Goal: Task Accomplishment & Management: Manage account settings

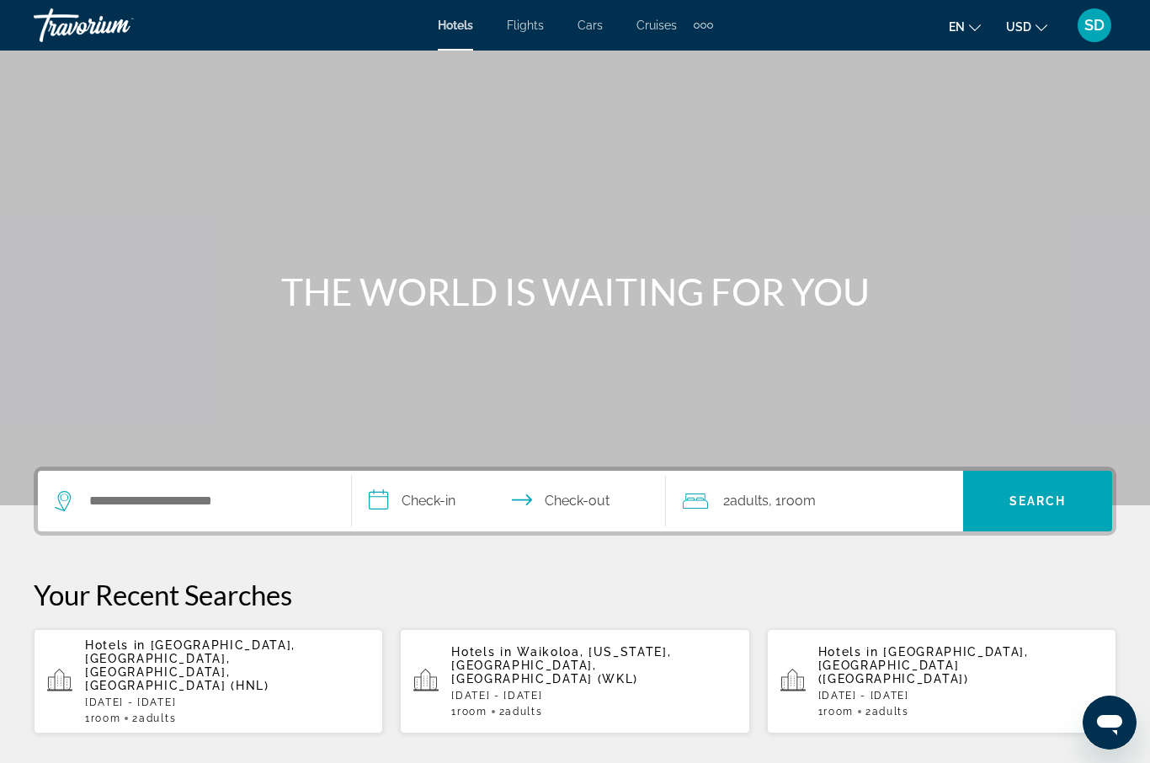
click at [1100, 19] on span "SD" at bounding box center [1095, 25] width 20 height 17
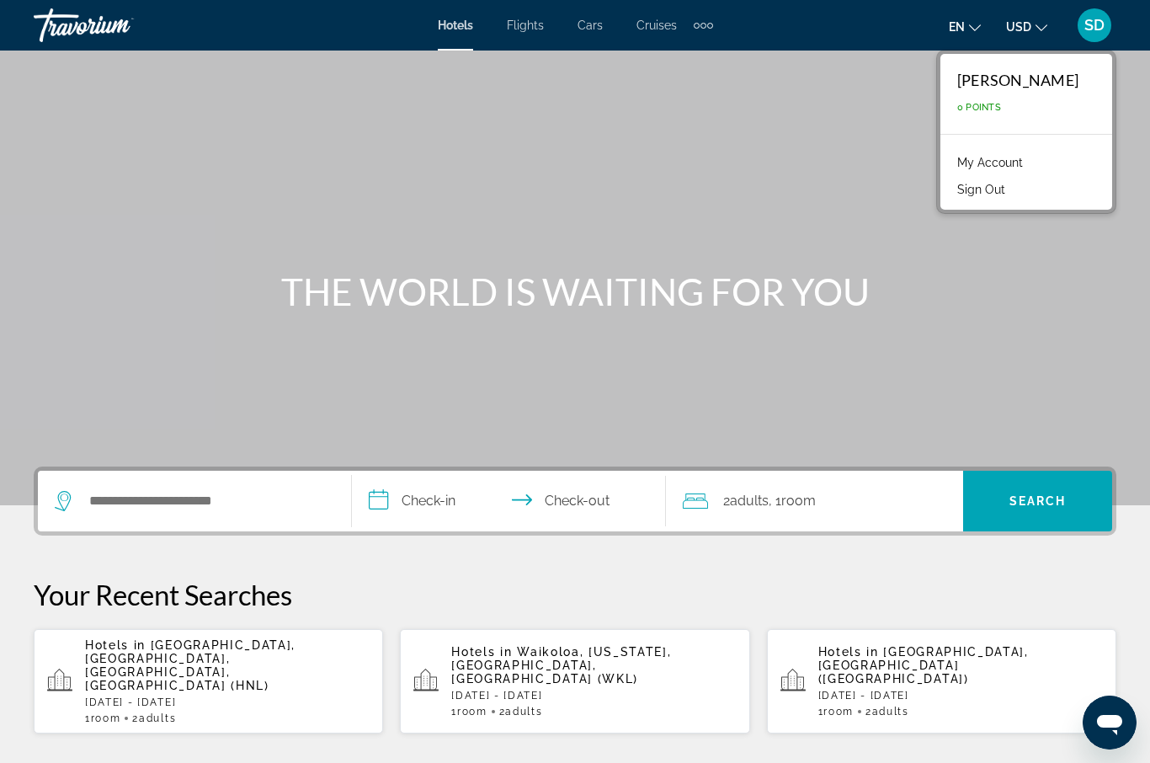
click at [1032, 157] on link "My Account" at bounding box center [990, 163] width 83 height 22
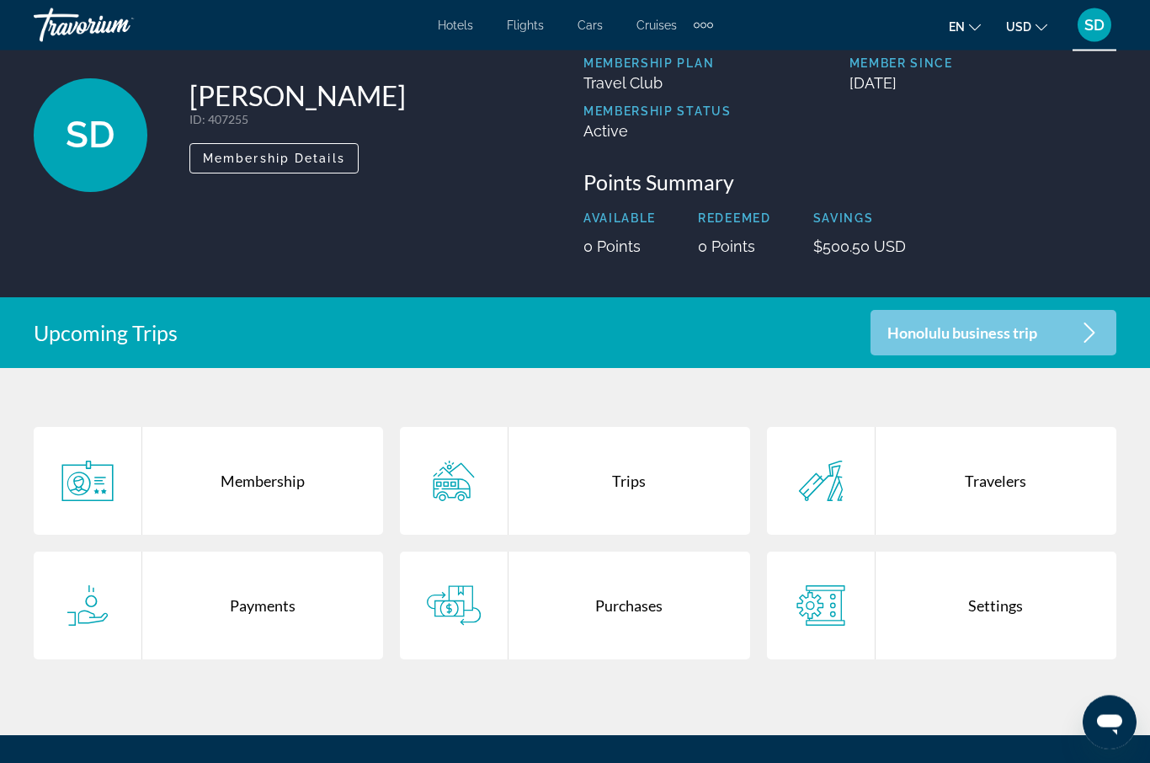
scroll to position [80, 0]
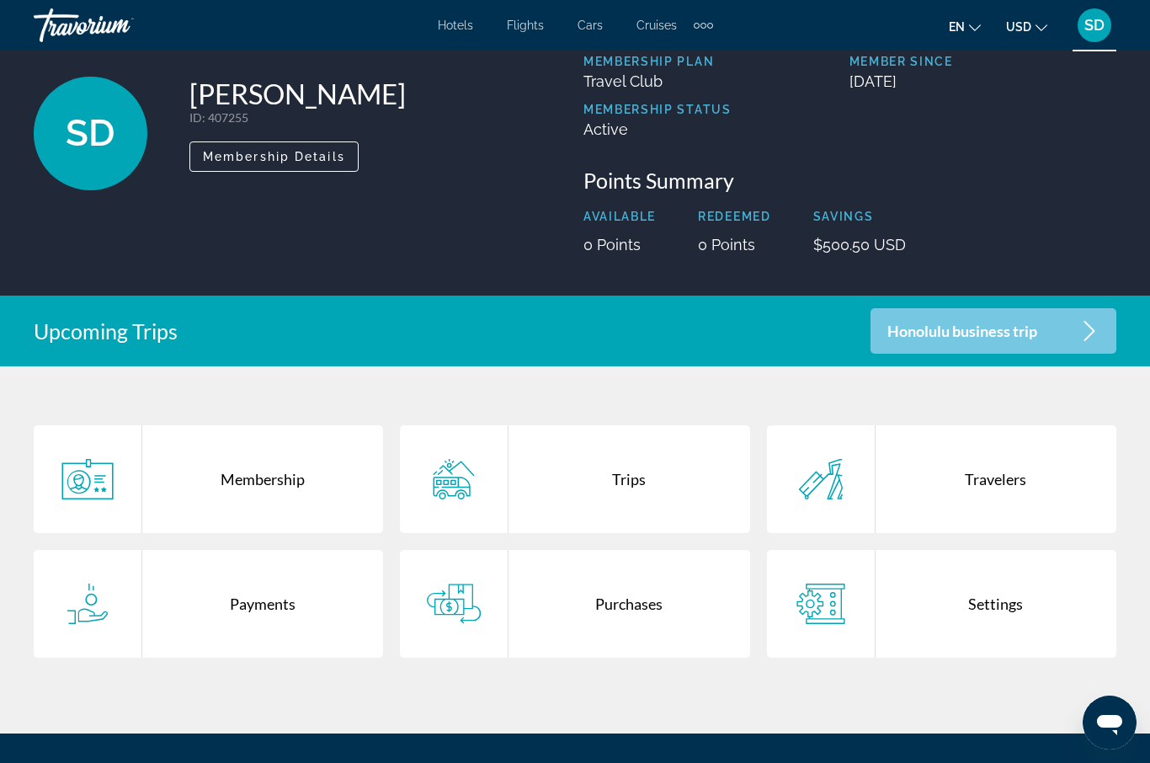
click at [644, 607] on div "Purchases" at bounding box center [629, 604] width 241 height 108
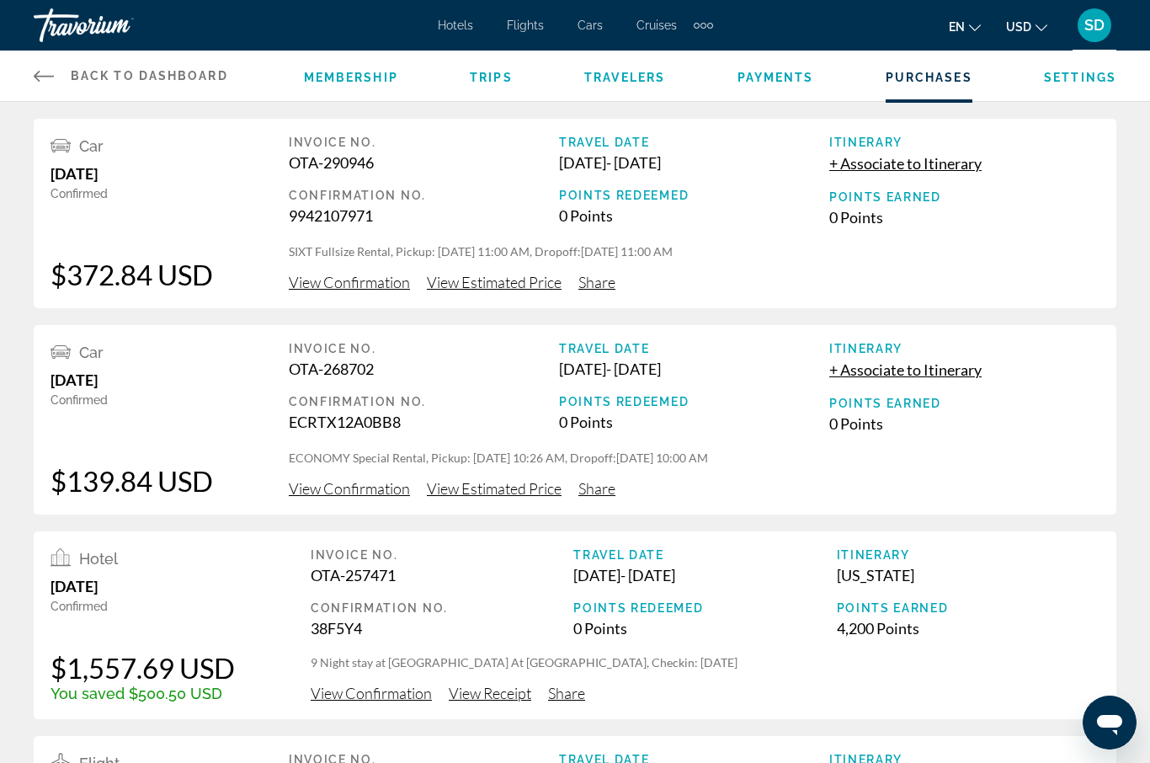
click at [383, 283] on span "View Confirmation" at bounding box center [349, 282] width 121 height 19
click at [544, 275] on span "View Estimated Price" at bounding box center [494, 282] width 135 height 19
click at [381, 281] on span "View Confirmation" at bounding box center [349, 282] width 121 height 19
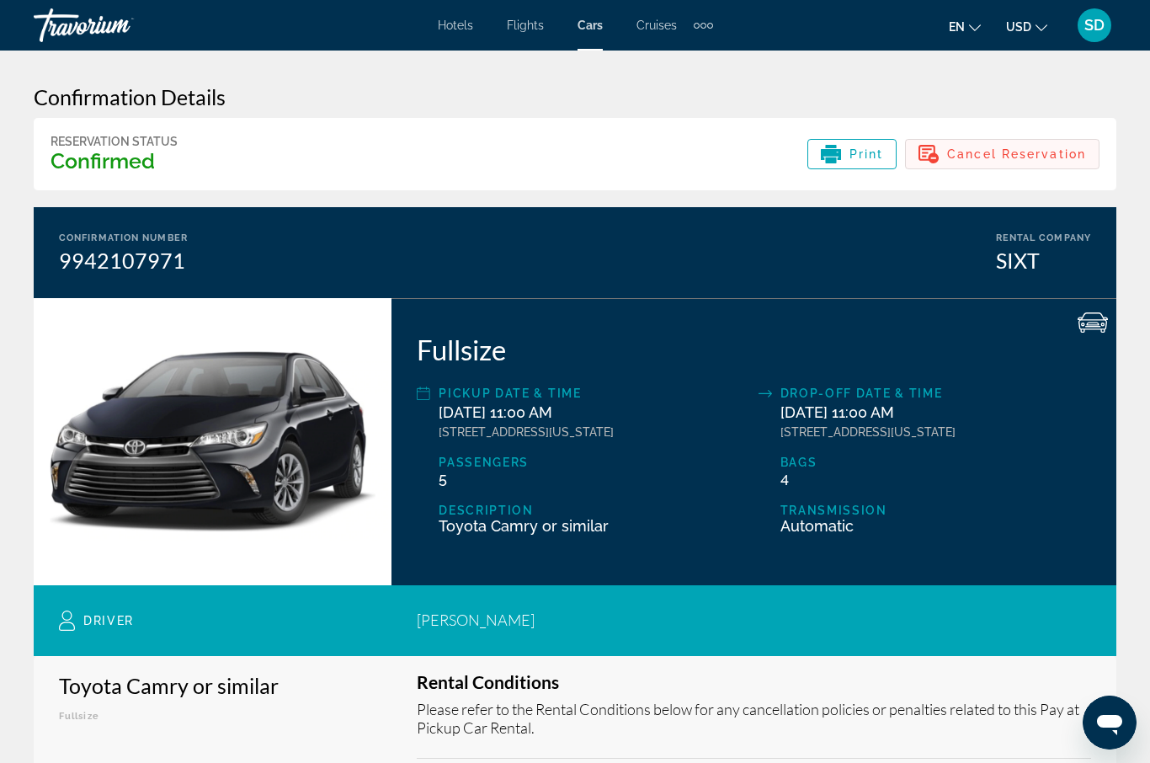
click at [1040, 150] on span "Cancel Reservation" at bounding box center [1016, 153] width 139 height 13
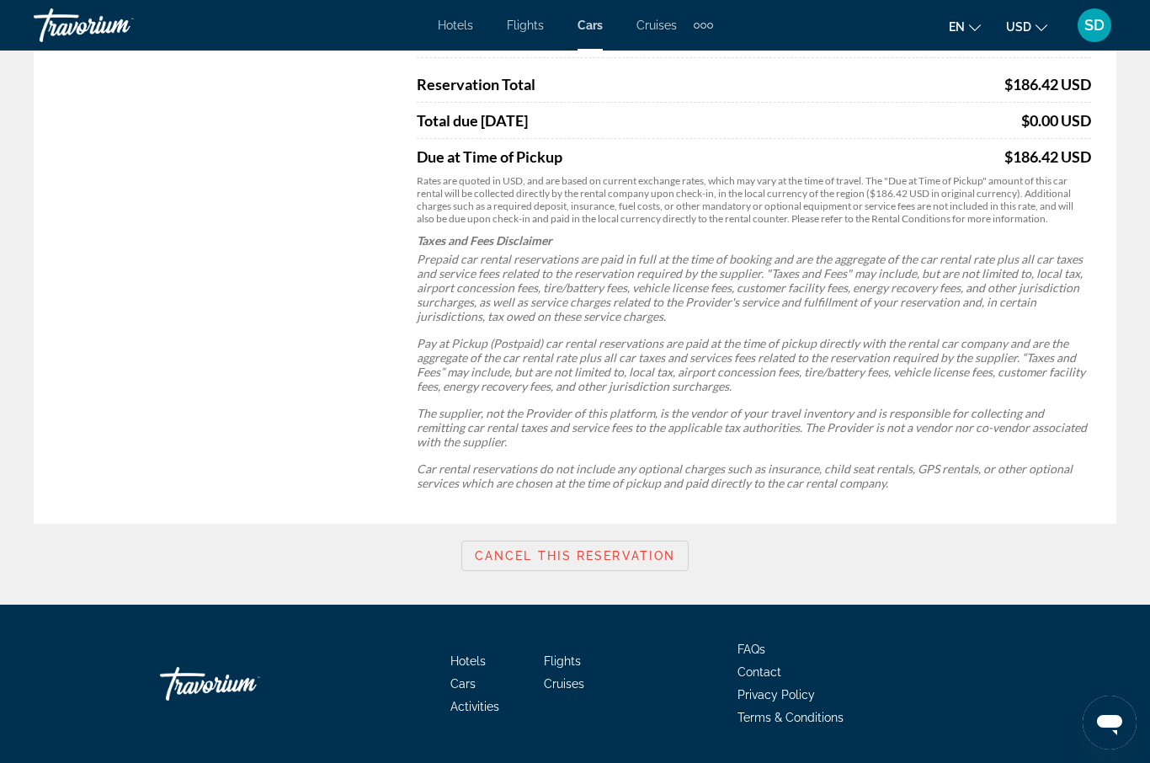
scroll to position [926, 0]
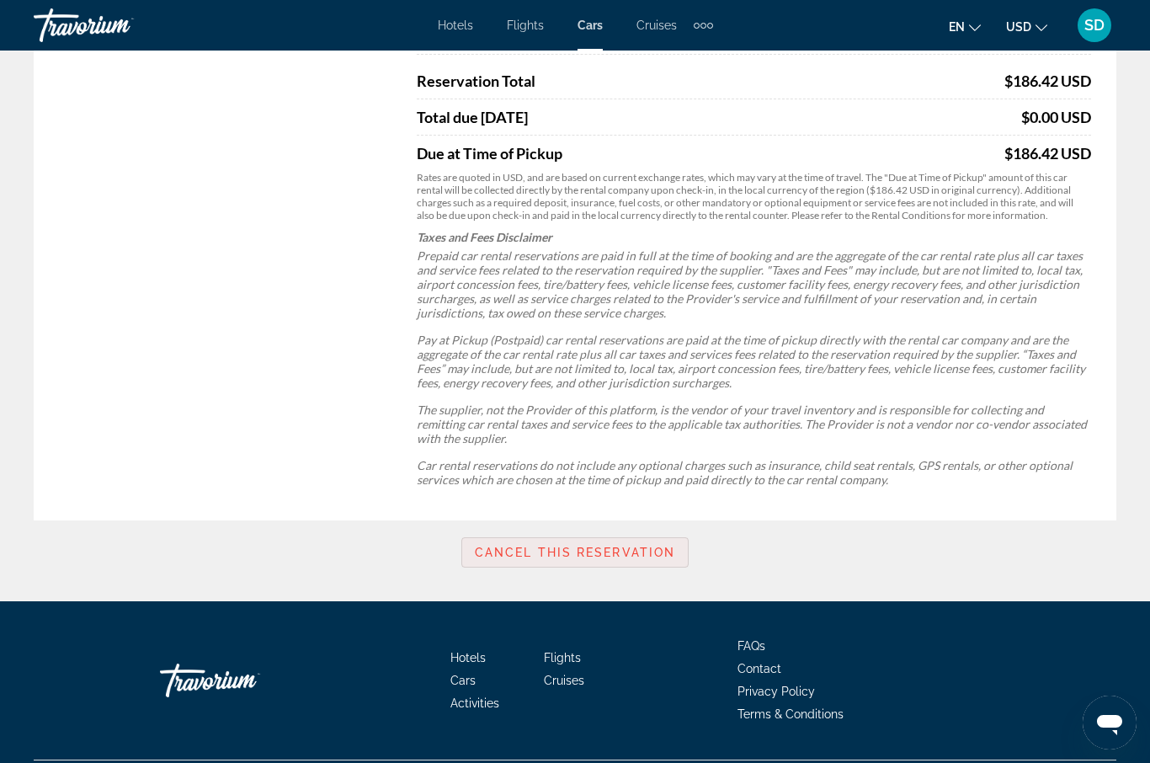
click at [621, 559] on span "Cancel this reservation" at bounding box center [575, 552] width 200 height 13
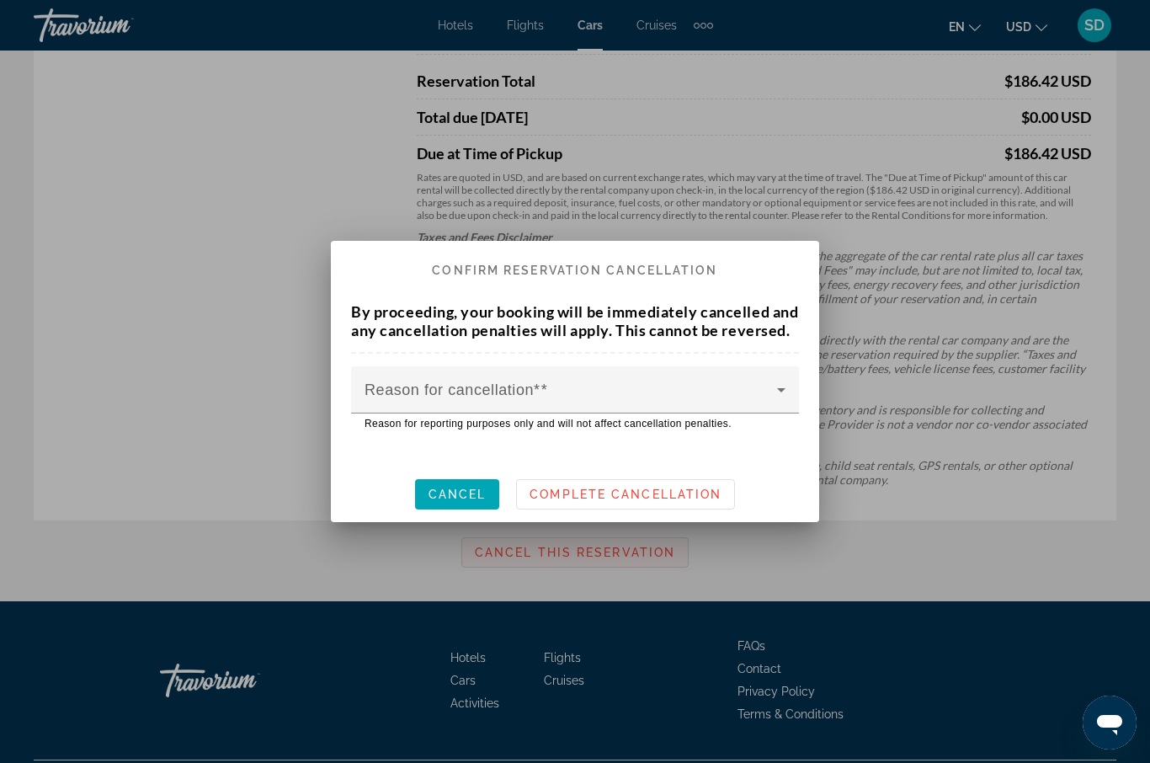
scroll to position [0, 0]
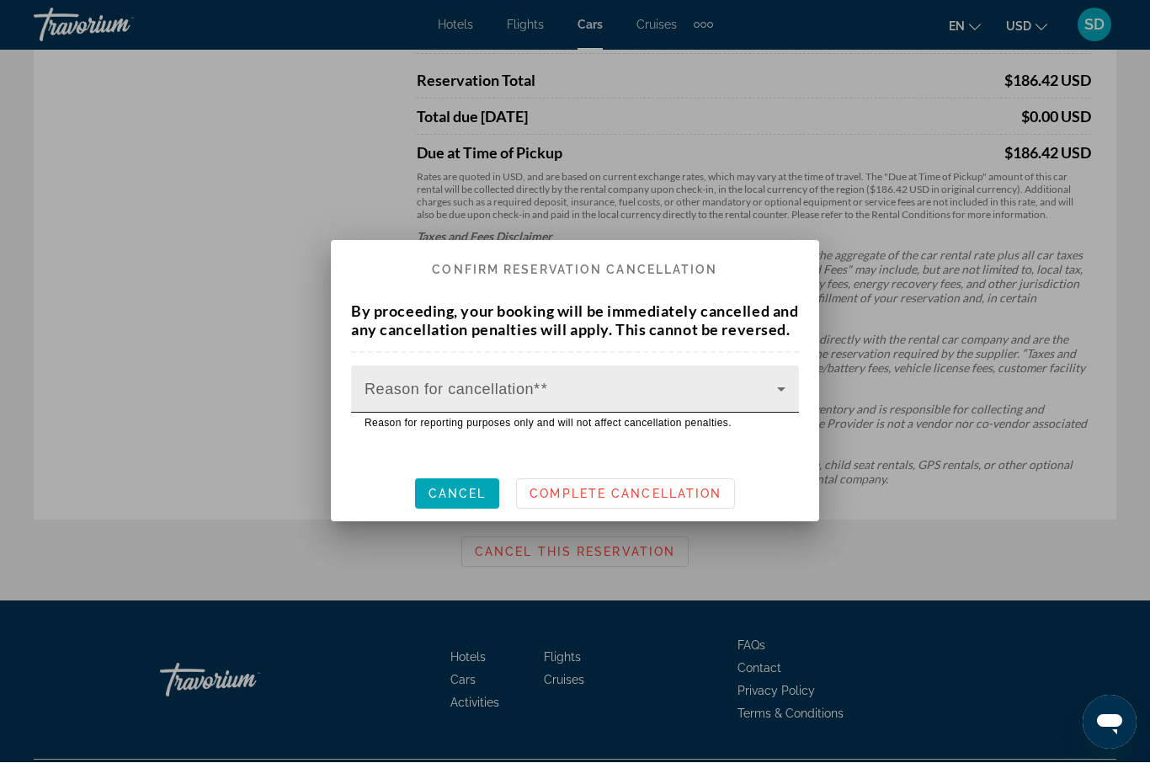
click at [556, 390] on div "Reason for cancellation*" at bounding box center [575, 389] width 421 height 47
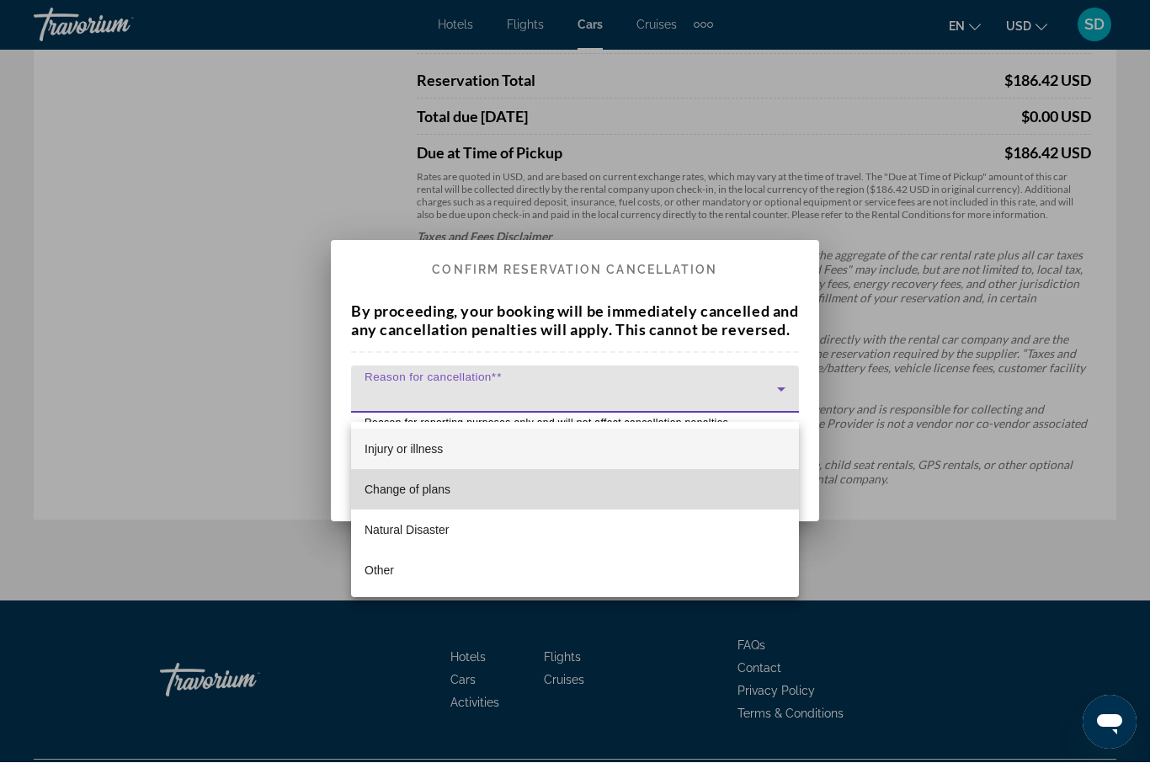
click at [441, 486] on span "Change of plans" at bounding box center [408, 490] width 86 height 20
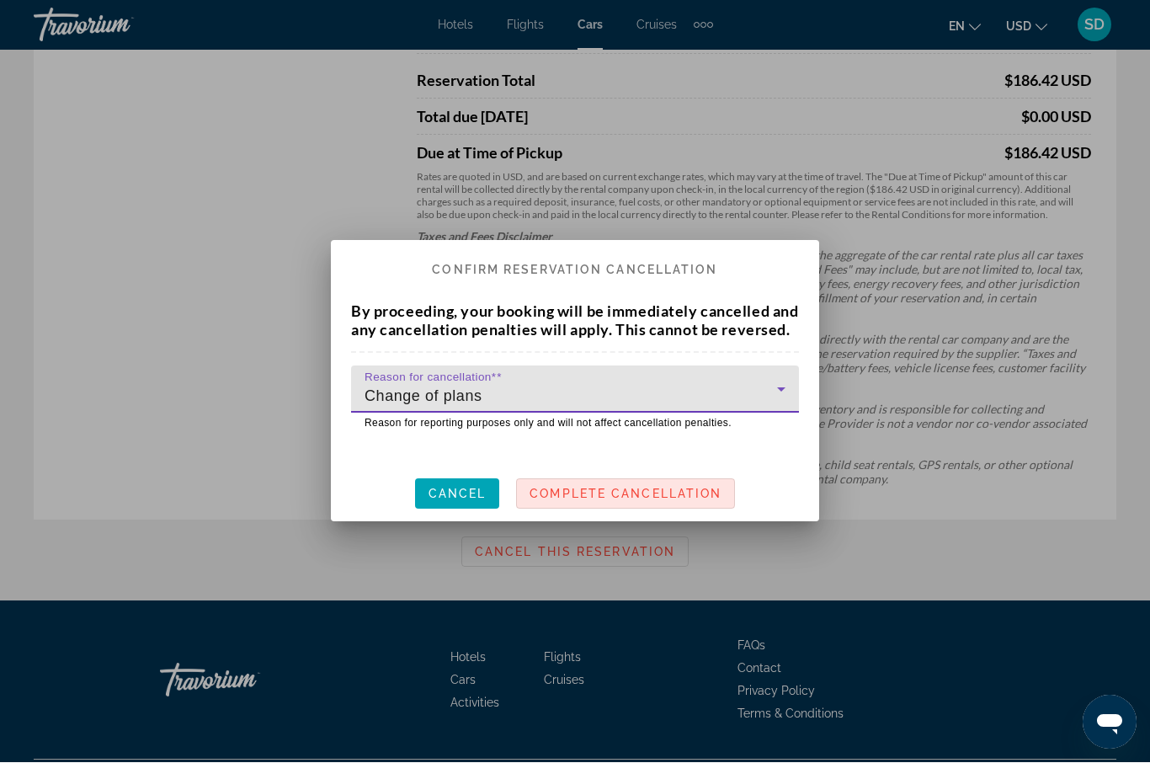
click at [608, 501] on span "Complete Cancellation" at bounding box center [626, 494] width 192 height 13
